Goal: Information Seeking & Learning: Learn about a topic

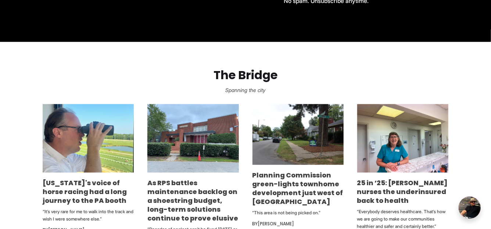
scroll to position [346, 0]
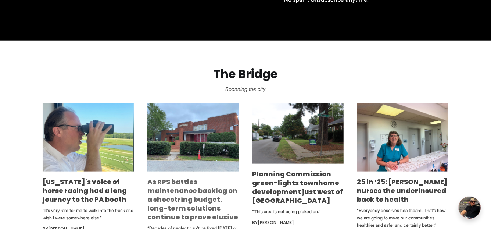
click at [204, 192] on link "As RPS battles maintenance backlog on a shoestring budget, long-term solutions …" at bounding box center [192, 199] width 91 height 45
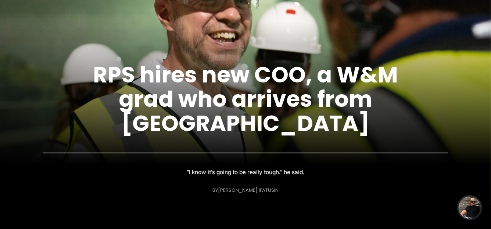
scroll to position [2, 0]
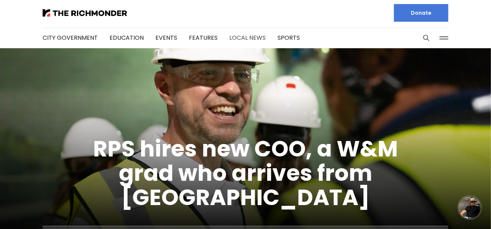
click at [253, 36] on link "Local News" at bounding box center [247, 37] width 36 height 8
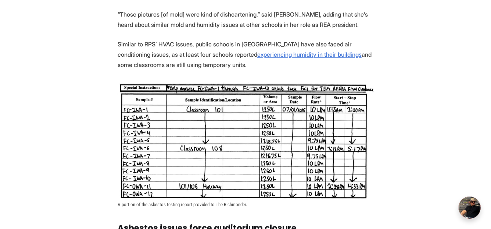
scroll to position [740, 0]
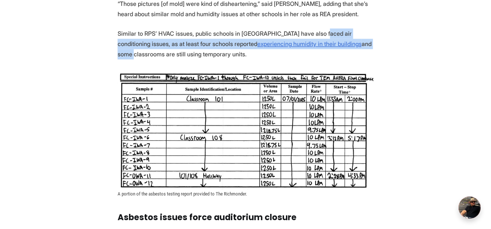
drag, startPoint x: 320, startPoint y: 18, endPoint x: 353, endPoint y: 35, distance: 37.2
click at [353, 35] on p "Similar to RPS’ HVAC issues, public schools in Henrico County have also faced a…" at bounding box center [246, 43] width 256 height 31
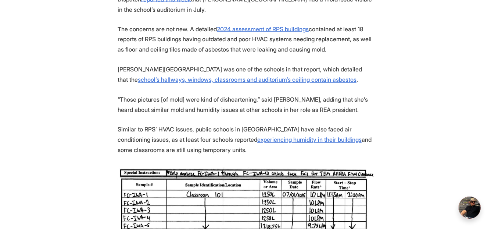
scroll to position [638, 0]
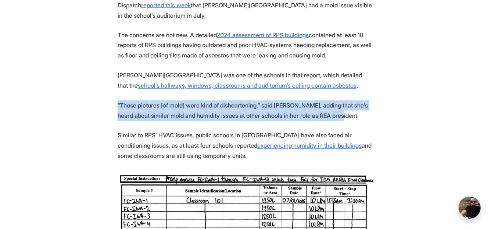
drag, startPoint x: 327, startPoint y: 86, endPoint x: 345, endPoint y: 110, distance: 30.5
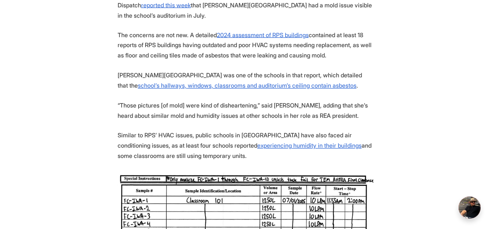
drag, startPoint x: 362, startPoint y: 21, endPoint x: 368, endPoint y: 46, distance: 26.0
click at [368, 46] on p "The concerns are not new. A detailed 2024 assessment of RPS buildings contained…" at bounding box center [246, 45] width 256 height 31
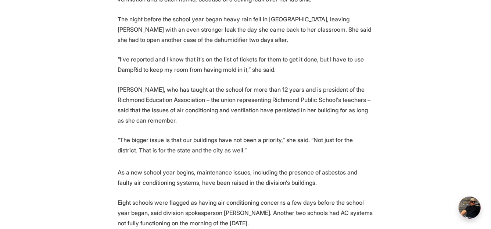
scroll to position [508, 0]
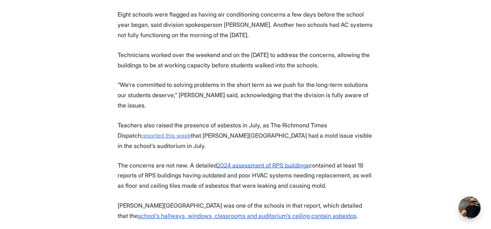
click at [191, 132] on u "reported this week" at bounding box center [166, 135] width 50 height 7
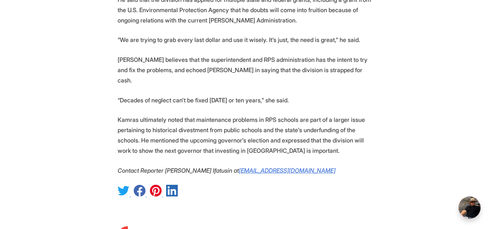
scroll to position [1383, 0]
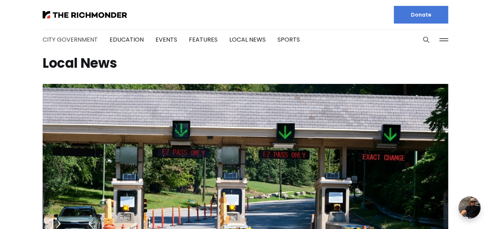
click at [90, 38] on link "City Government" at bounding box center [70, 39] width 55 height 8
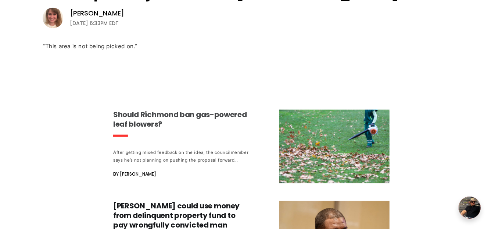
scroll to position [516, 0]
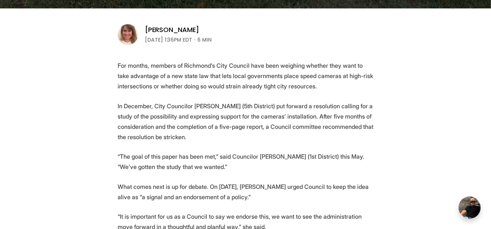
scroll to position [678, 0]
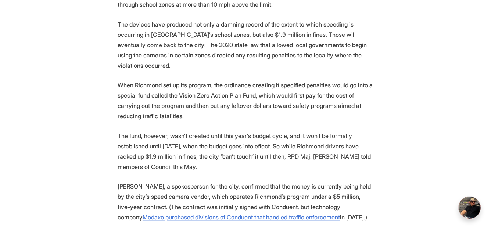
click at [224, 99] on p "When Richmond set up its program, the ordinance creating it specified penalties…" at bounding box center [246, 100] width 256 height 41
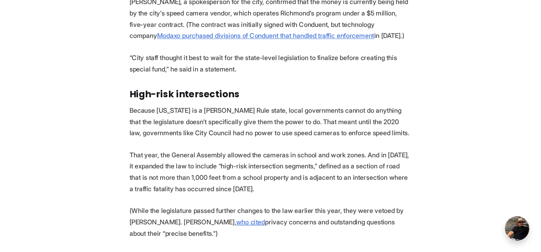
scroll to position [863, 0]
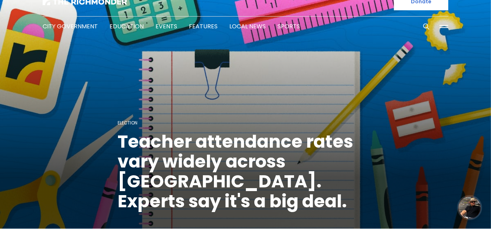
scroll to position [14, 0]
